Goal: Transaction & Acquisition: Purchase product/service

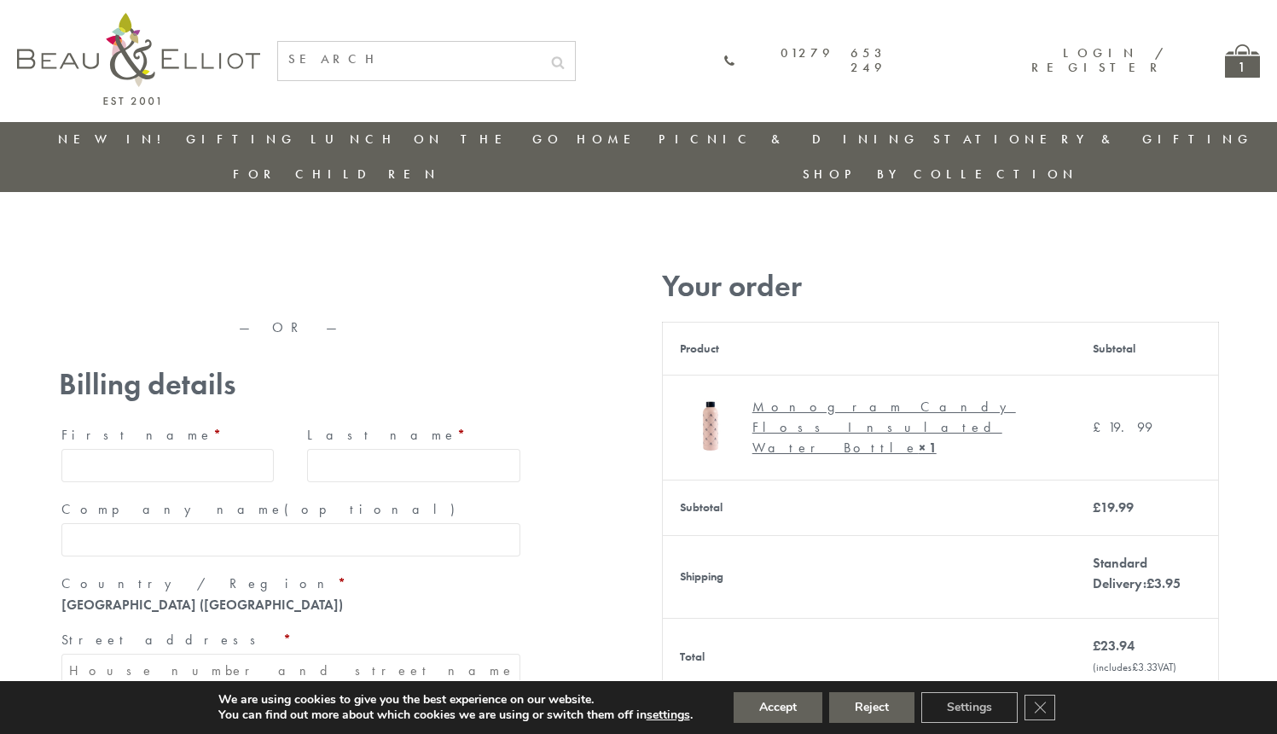
type input "[EMAIL_ADDRESS][DOMAIN_NAME]"
type input "[PERSON_NAME]"
type input "23, [GEOGRAPHIC_DATA], [GEOGRAPHIC_DATA]"
type input "[GEOGRAPHIC_DATA]"
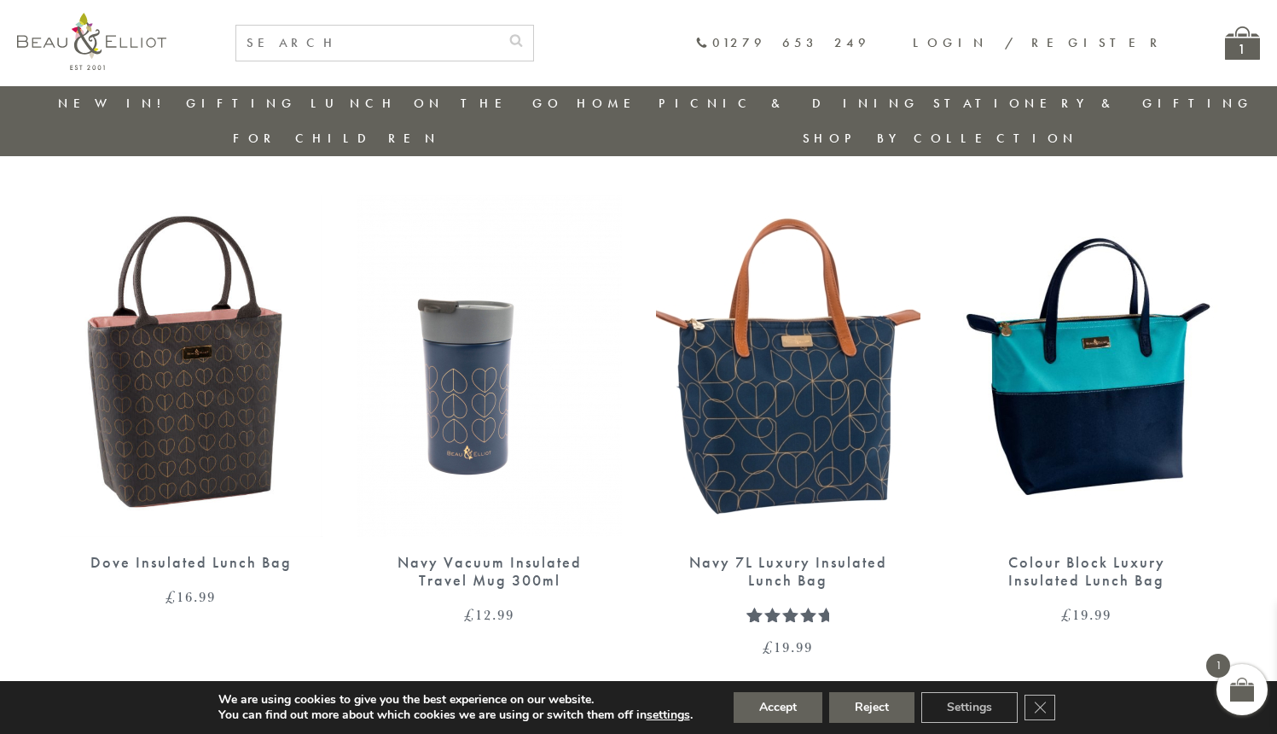
scroll to position [1494, 0]
